Goal: Task Accomplishment & Management: Manage account settings

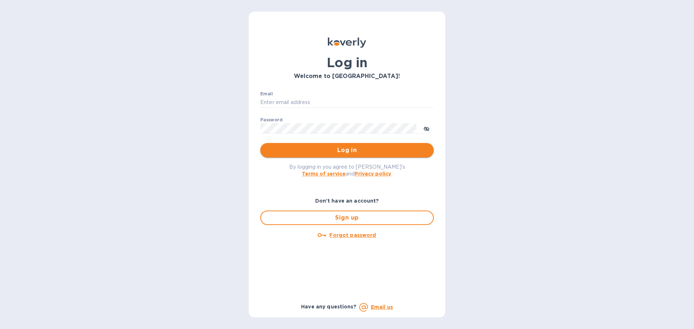
type input "[PERSON_NAME][EMAIL_ADDRESS][DOMAIN_NAME]"
click at [322, 152] on span "Log in" at bounding box center [347, 150] width 162 height 9
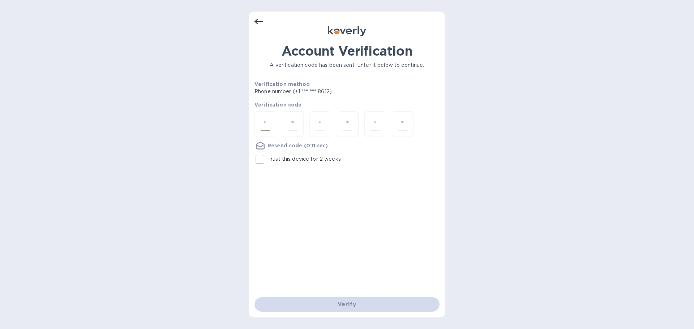
click at [260, 127] on div at bounding box center [266, 124] width 22 height 26
click at [283, 156] on p "Trust this device for 2 weeks" at bounding box center [304, 159] width 73 height 8
click at [268, 156] on input "Trust this device for 2 weeks" at bounding box center [259, 159] width 15 height 15
checkbox input "true"
click at [264, 114] on div at bounding box center [266, 124] width 22 height 26
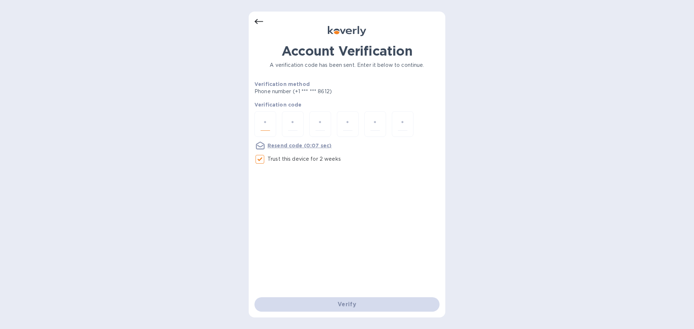
type input "2"
type input "4"
type input "7"
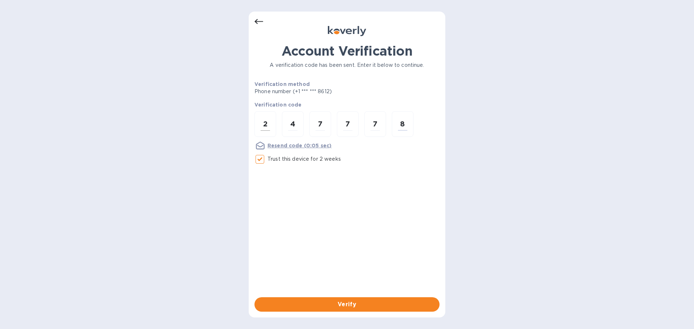
type input "8"
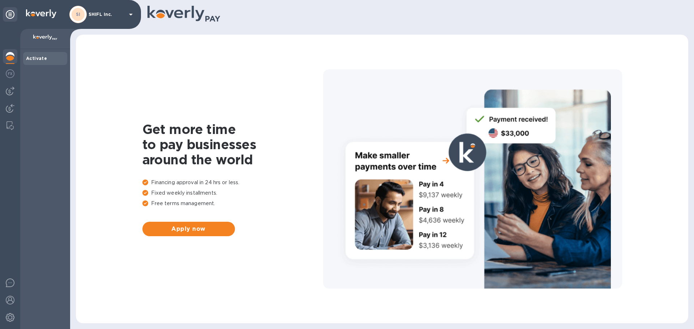
click at [9, 60] on img at bounding box center [10, 56] width 9 height 9
click at [14, 75] on img at bounding box center [10, 73] width 9 height 9
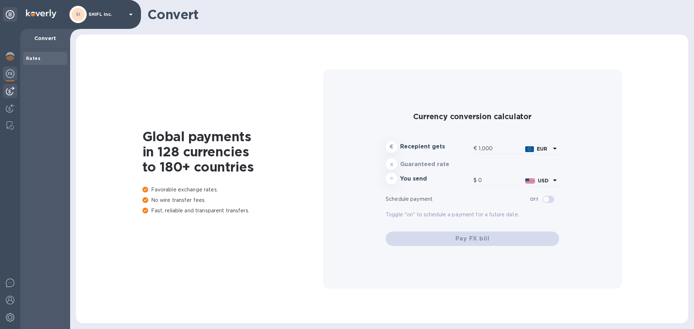
click at [13, 91] on img at bounding box center [10, 91] width 9 height 9
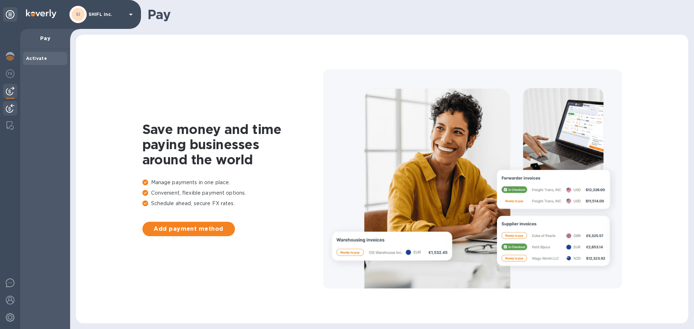
click at [14, 108] on img at bounding box center [10, 108] width 9 height 9
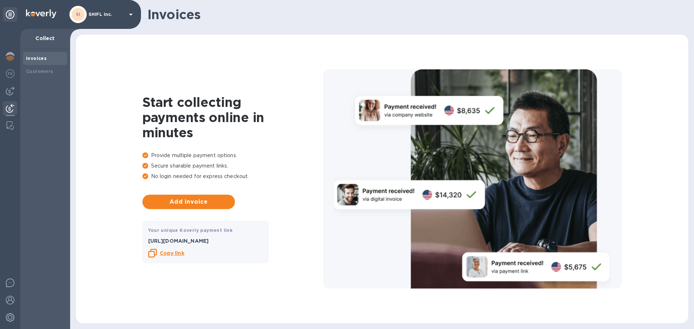
click at [171, 255] on b "Copy link" at bounding box center [172, 254] width 25 height 6
